Goal: Information Seeking & Learning: Learn about a topic

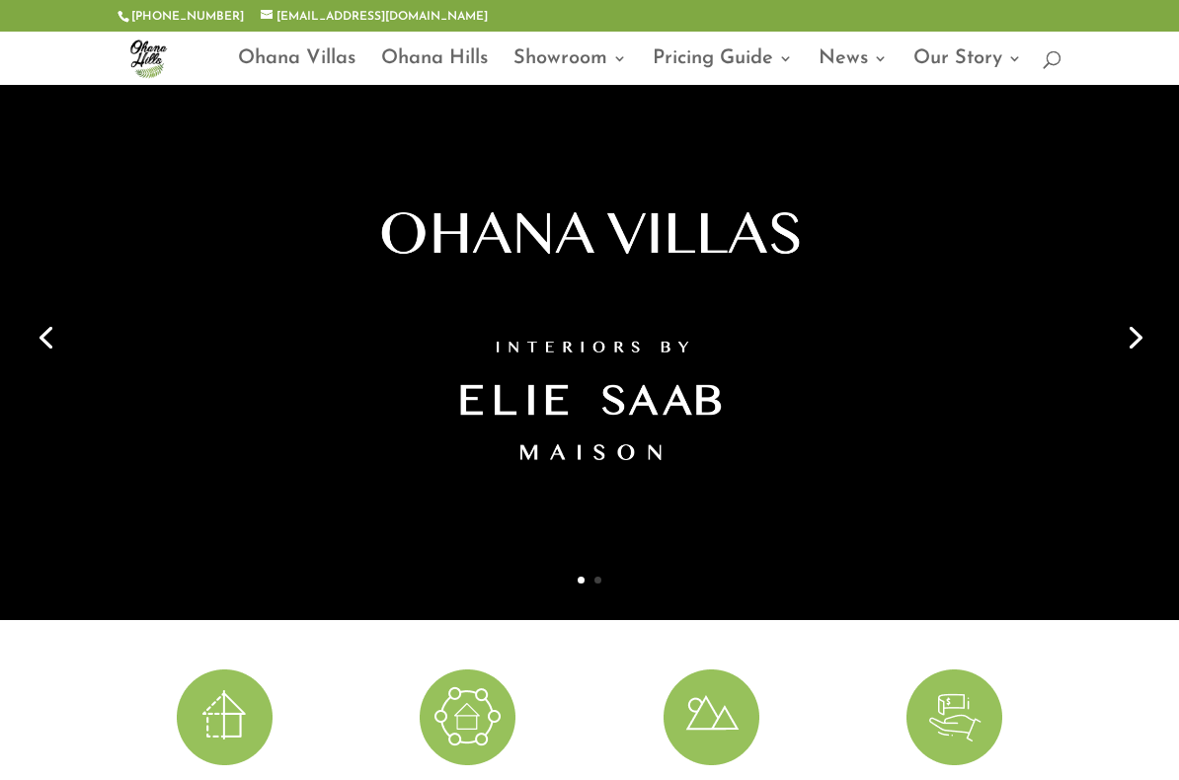
scroll to position [70, 0]
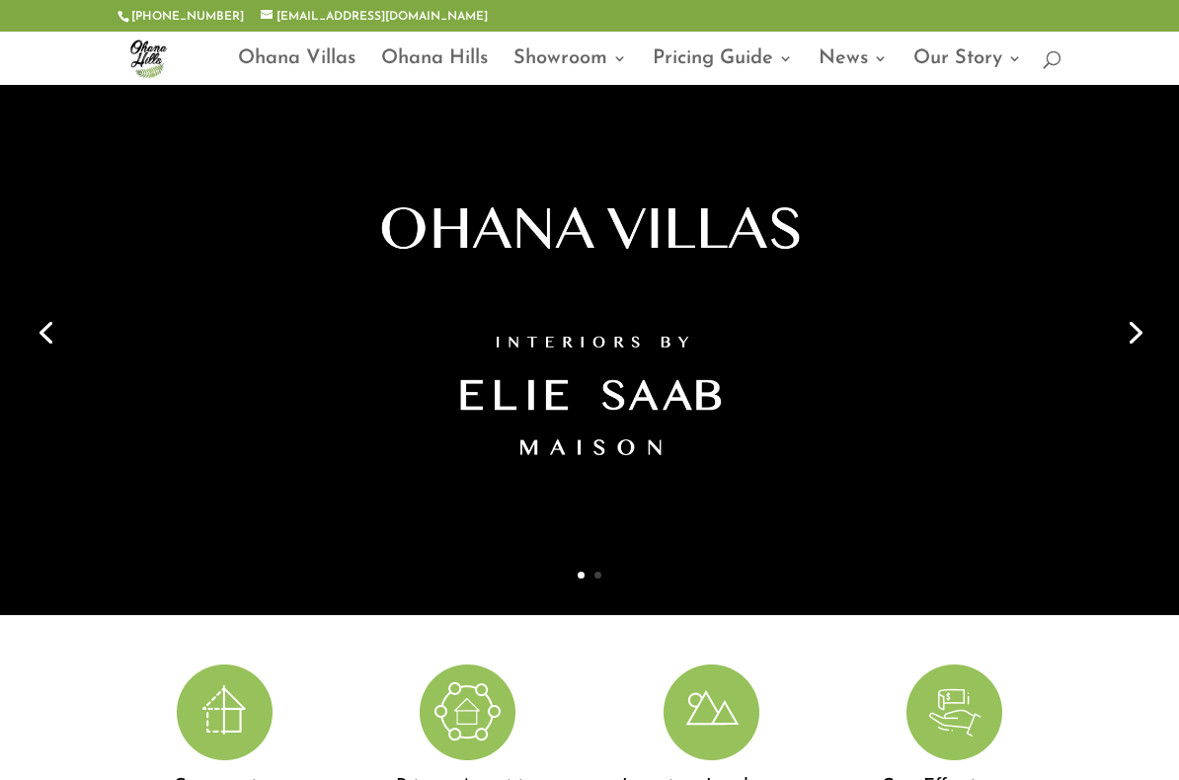
click at [1154, 337] on link "Next" at bounding box center [1133, 330] width 47 height 47
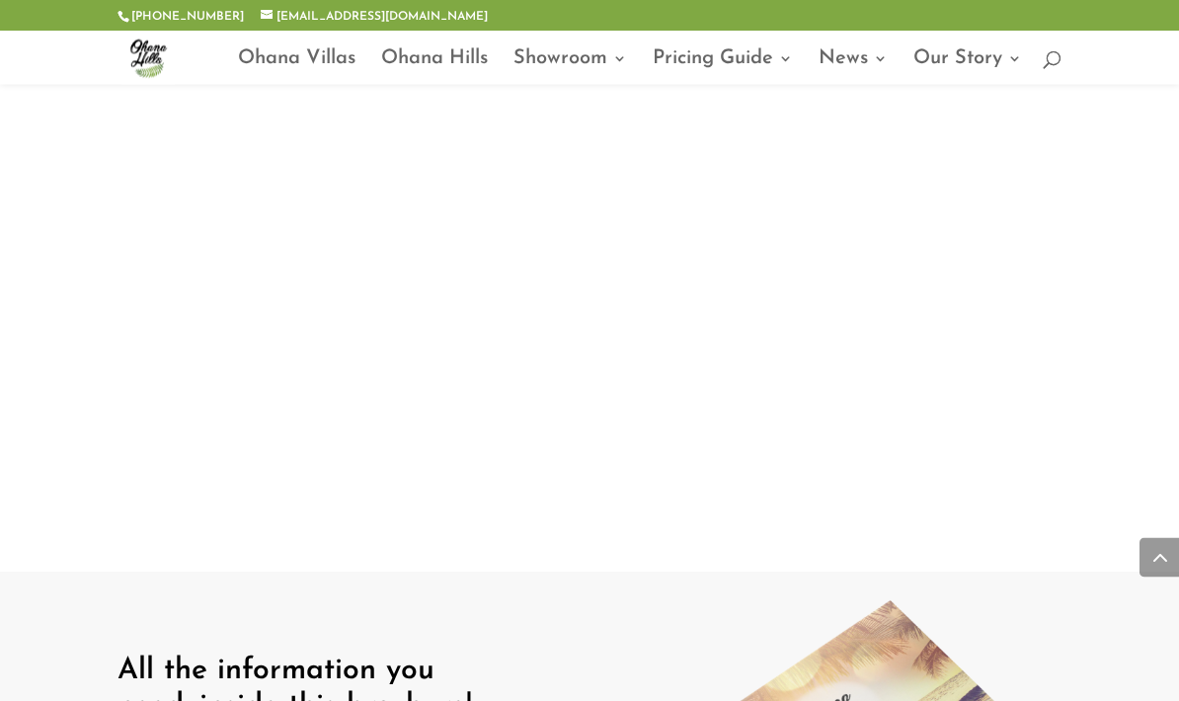
scroll to position [1700, 0]
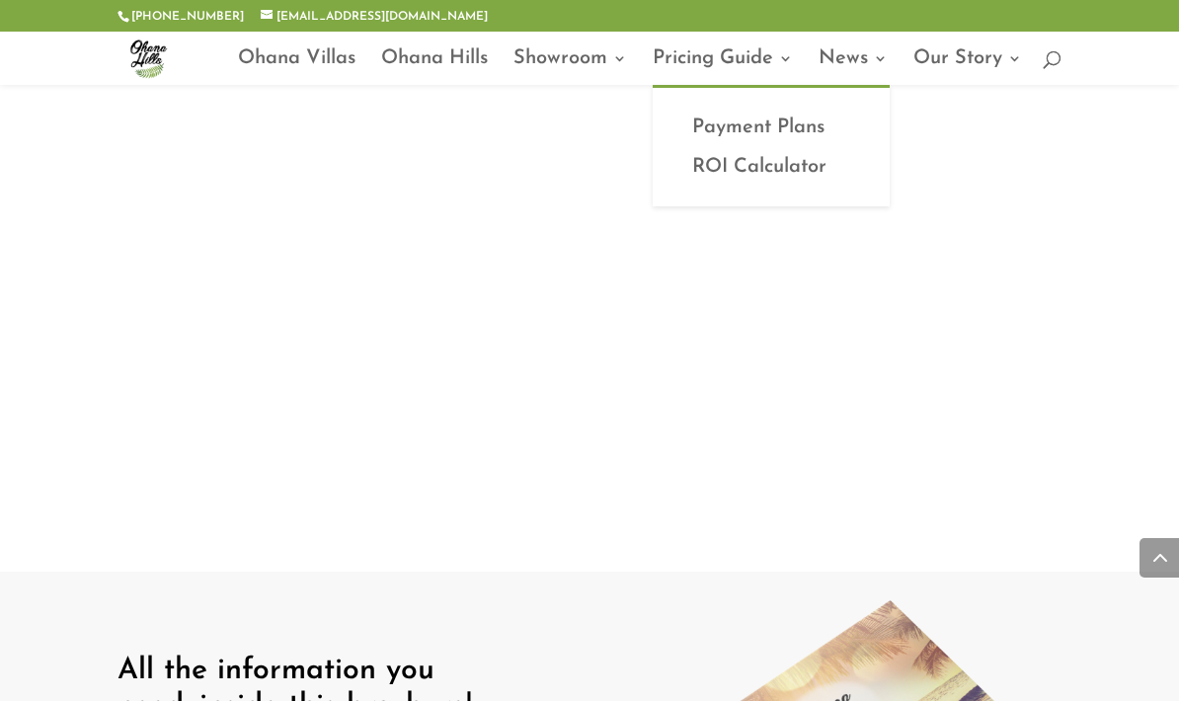
click at [450, 62] on link "Ohana Hills" at bounding box center [434, 68] width 107 height 34
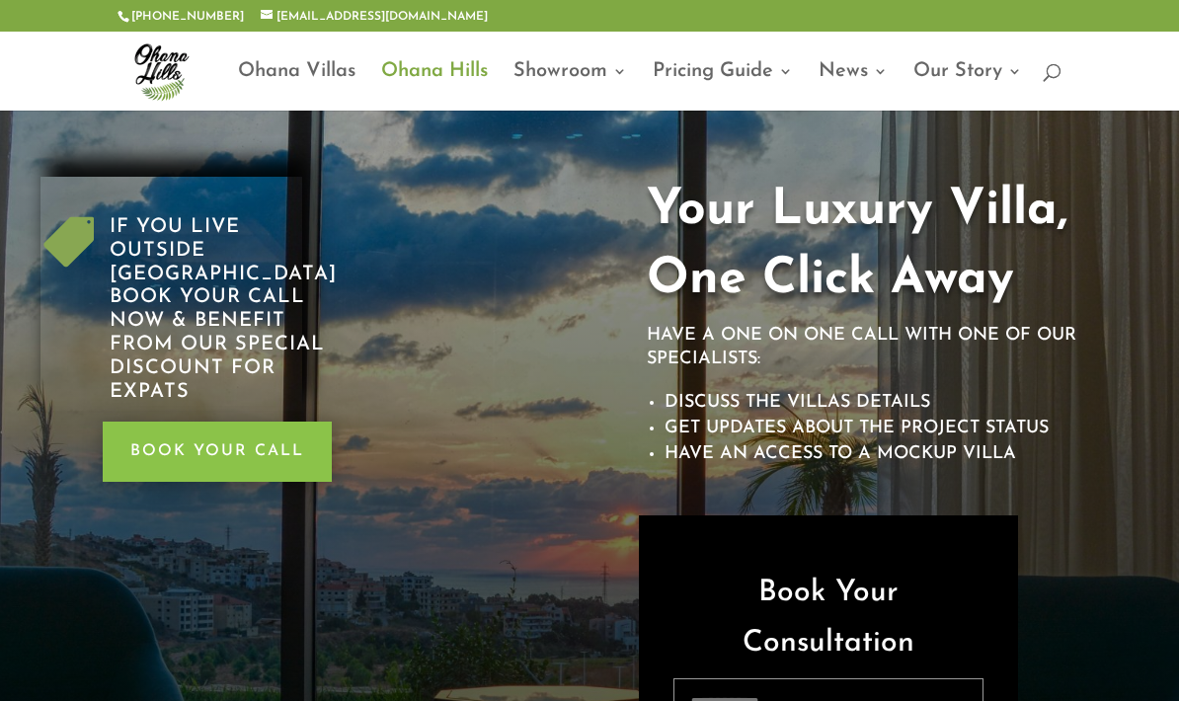
click at [299, 70] on link "Ohana Villas" at bounding box center [297, 87] width 118 height 46
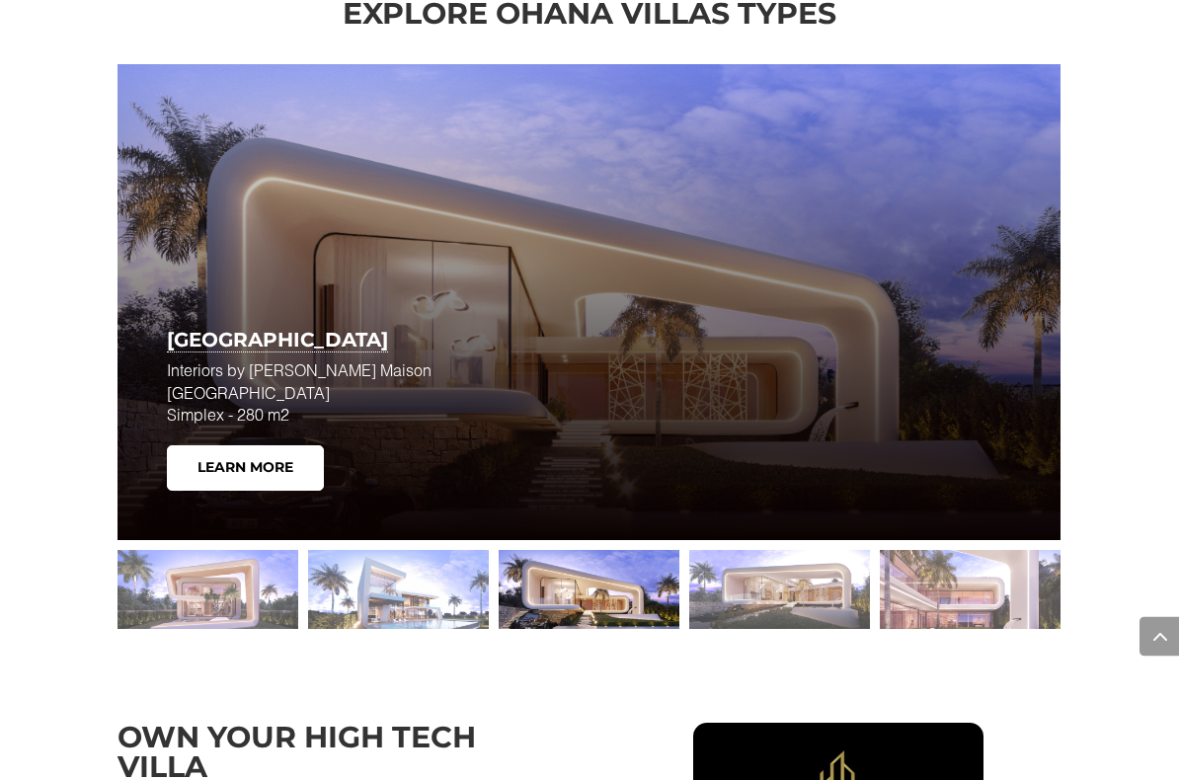
scroll to position [2420, 0]
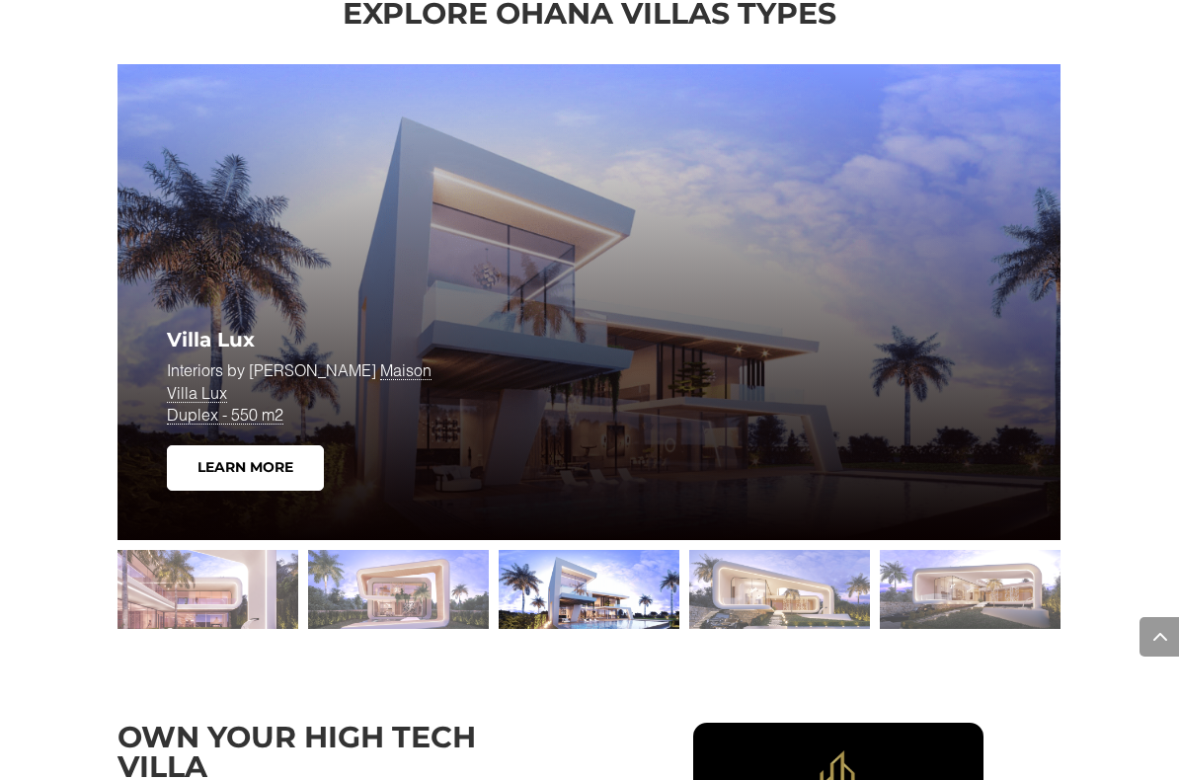
click at [210, 445] on link "Learn More" at bounding box center [245, 467] width 157 height 45
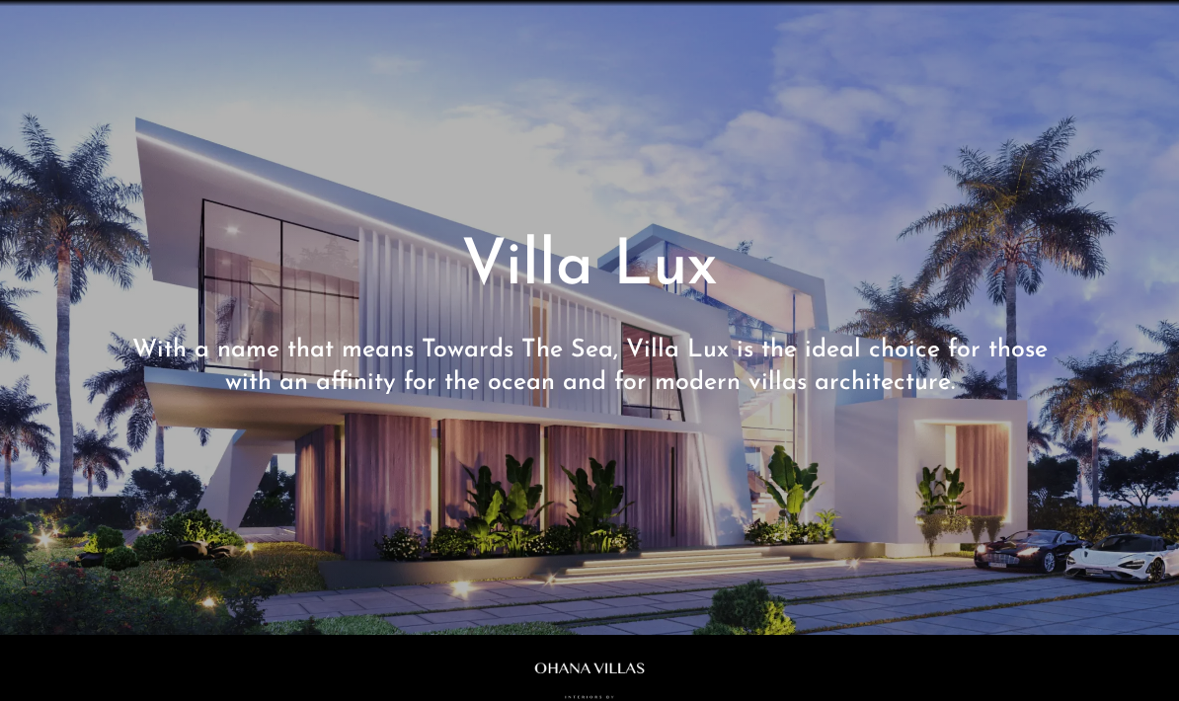
click at [65, 389] on span at bounding box center [589, 317] width 1179 height 635
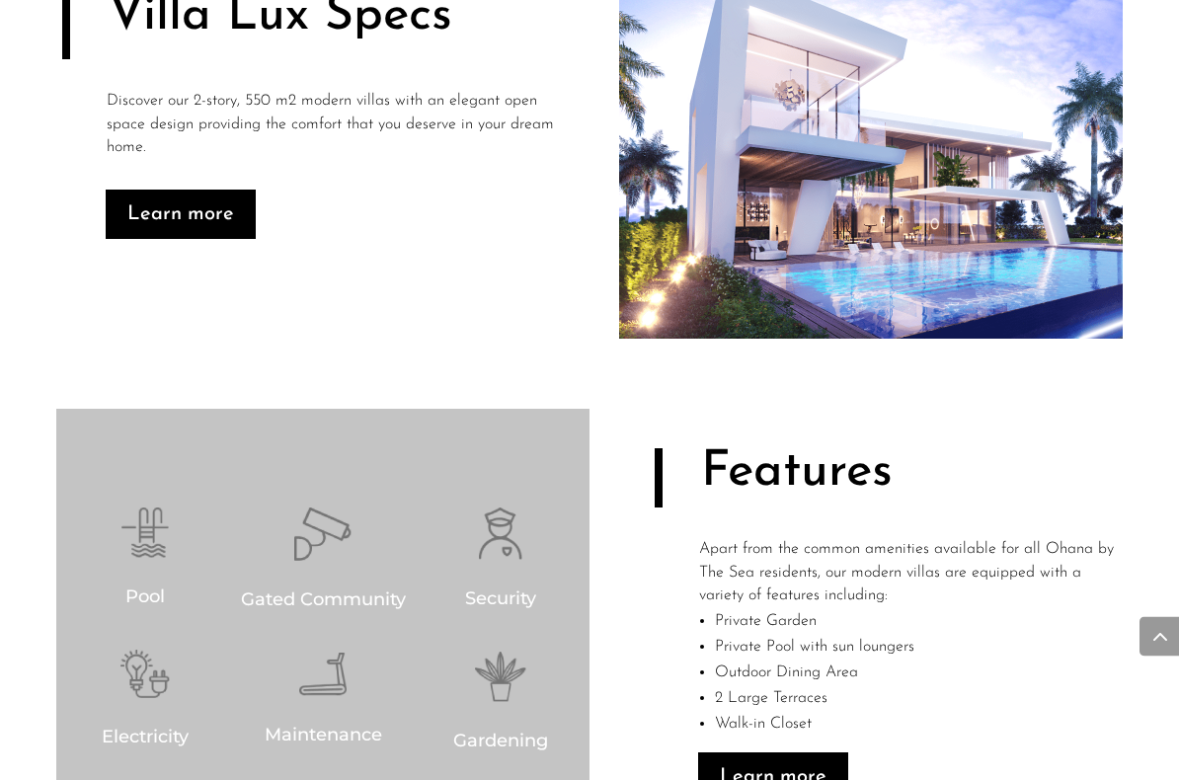
scroll to position [1026, 0]
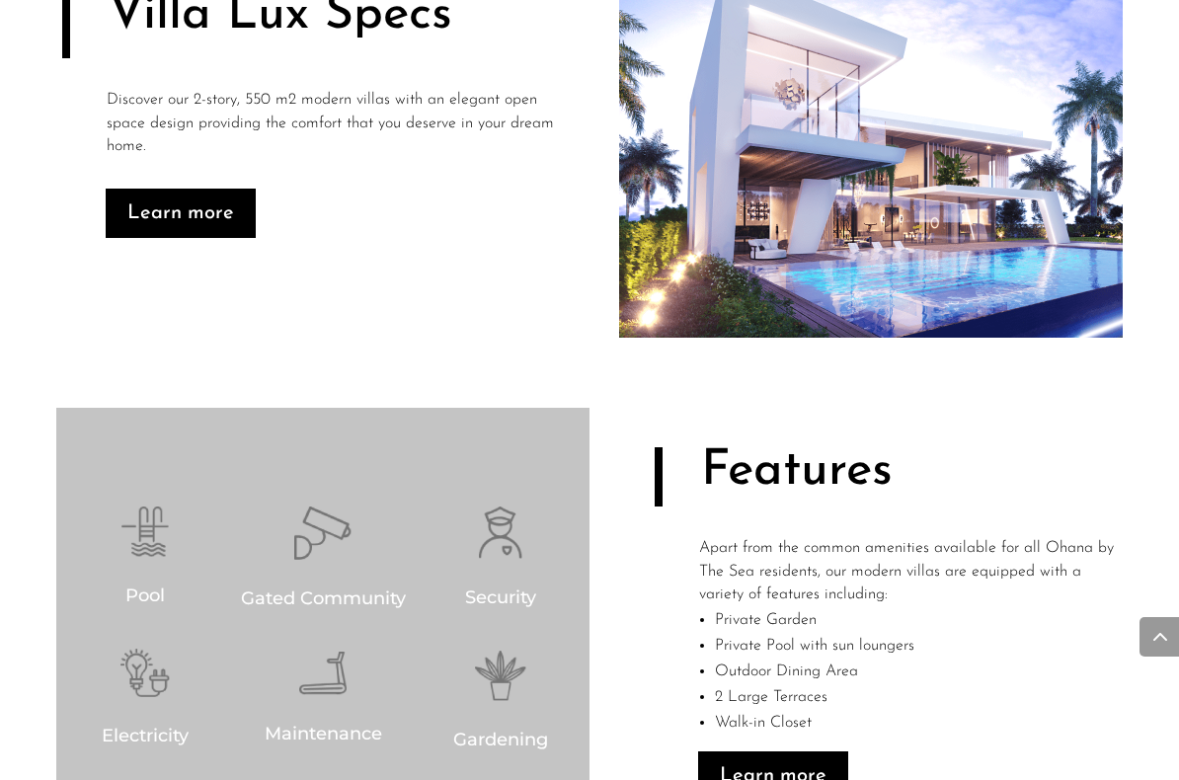
click at [23, 441] on div "Villa Lux Specs Discover our 2-story, 550 m2 modern villas with an elegant open…" at bounding box center [589, 387] width 1179 height 1057
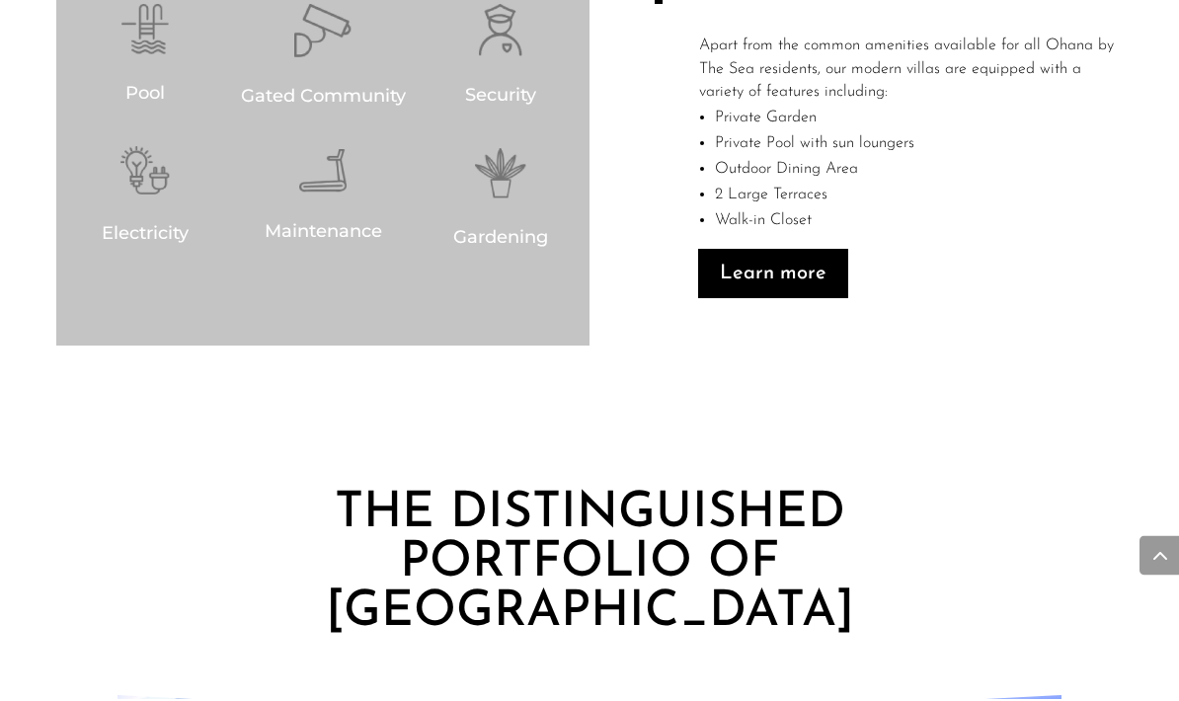
scroll to position [1525, 0]
